Goal: Ask a question

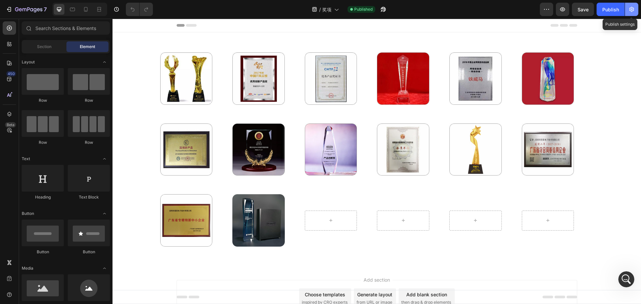
click at [631, 10] on icon "button" at bounding box center [631, 9] width 7 height 7
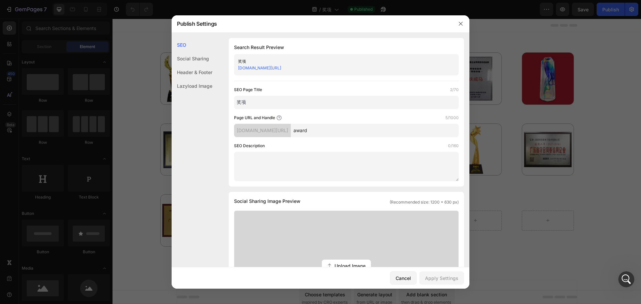
click at [373, 132] on input "award" at bounding box center [375, 130] width 168 height 13
click at [458, 24] on button "button" at bounding box center [460, 23] width 11 height 11
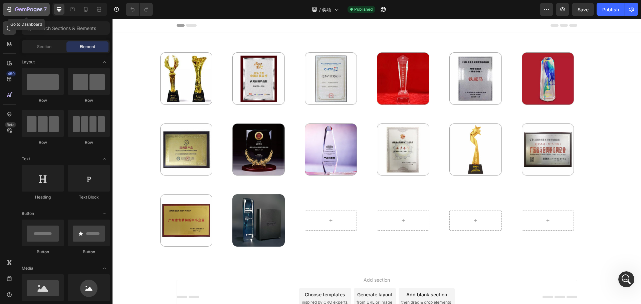
click at [17, 13] on div "7" at bounding box center [31, 9] width 32 height 8
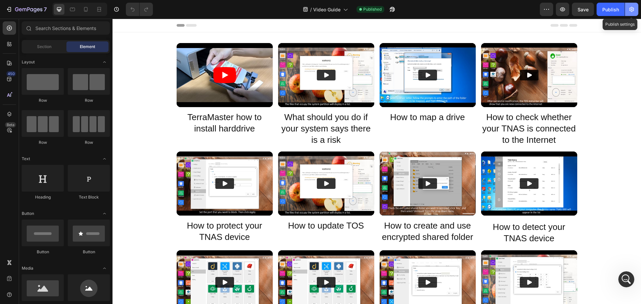
click at [629, 10] on icon "button" at bounding box center [631, 9] width 5 height 5
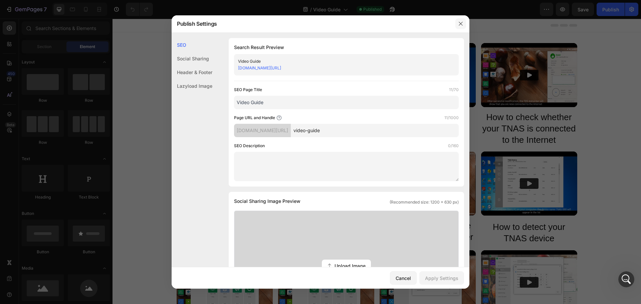
drag, startPoint x: 460, startPoint y: 24, endPoint x: 332, endPoint y: 9, distance: 129.3
click at [460, 24] on icon "button" at bounding box center [461, 24] width 4 height 4
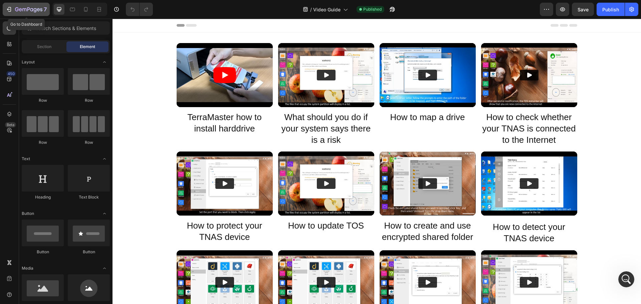
click at [20, 8] on icon "button" at bounding box center [20, 9] width 3 height 3
